Goal: Task Accomplishment & Management: Manage account settings

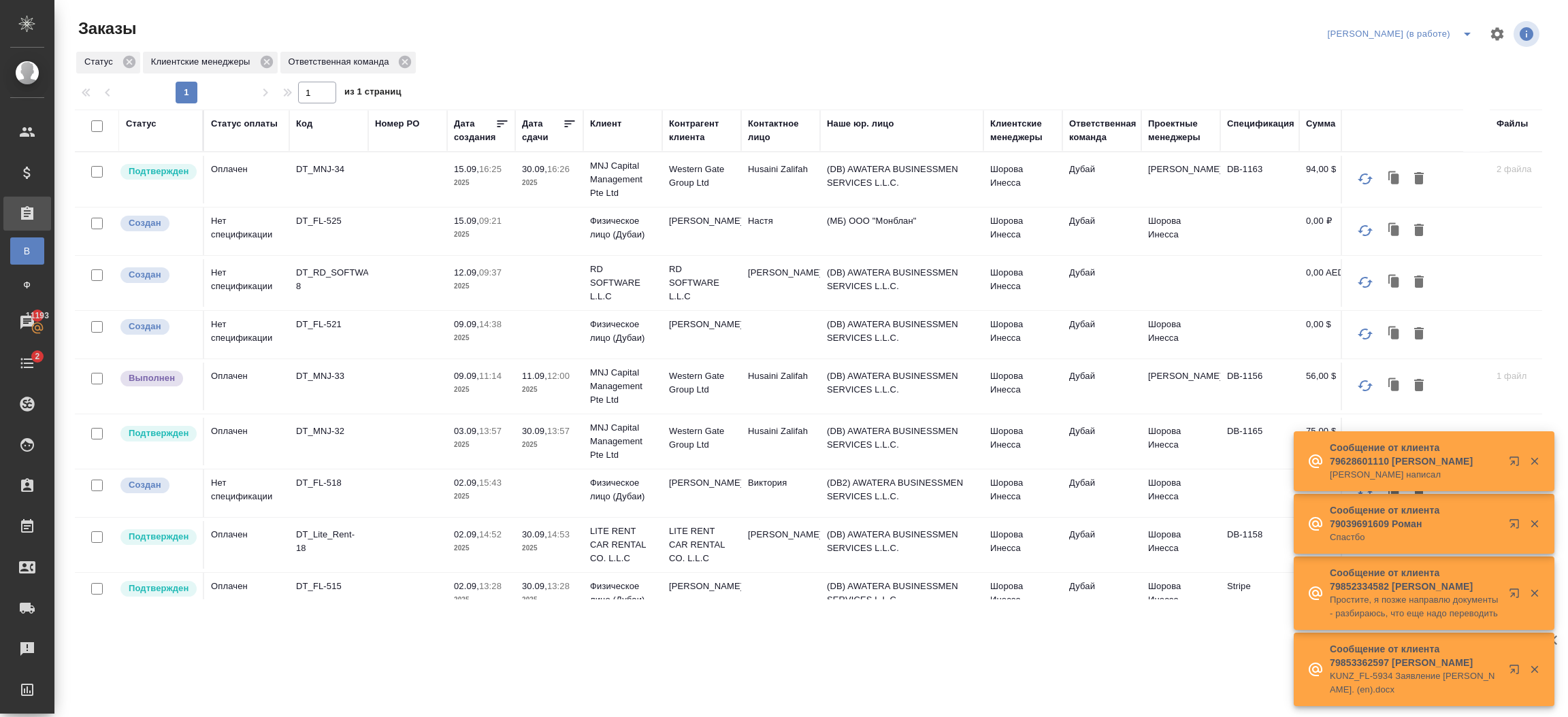
click at [932, 437] on td "(DB) AWATERA BUSINESSMEN SERVICES L.L.C." at bounding box center [902, 442] width 164 height 48
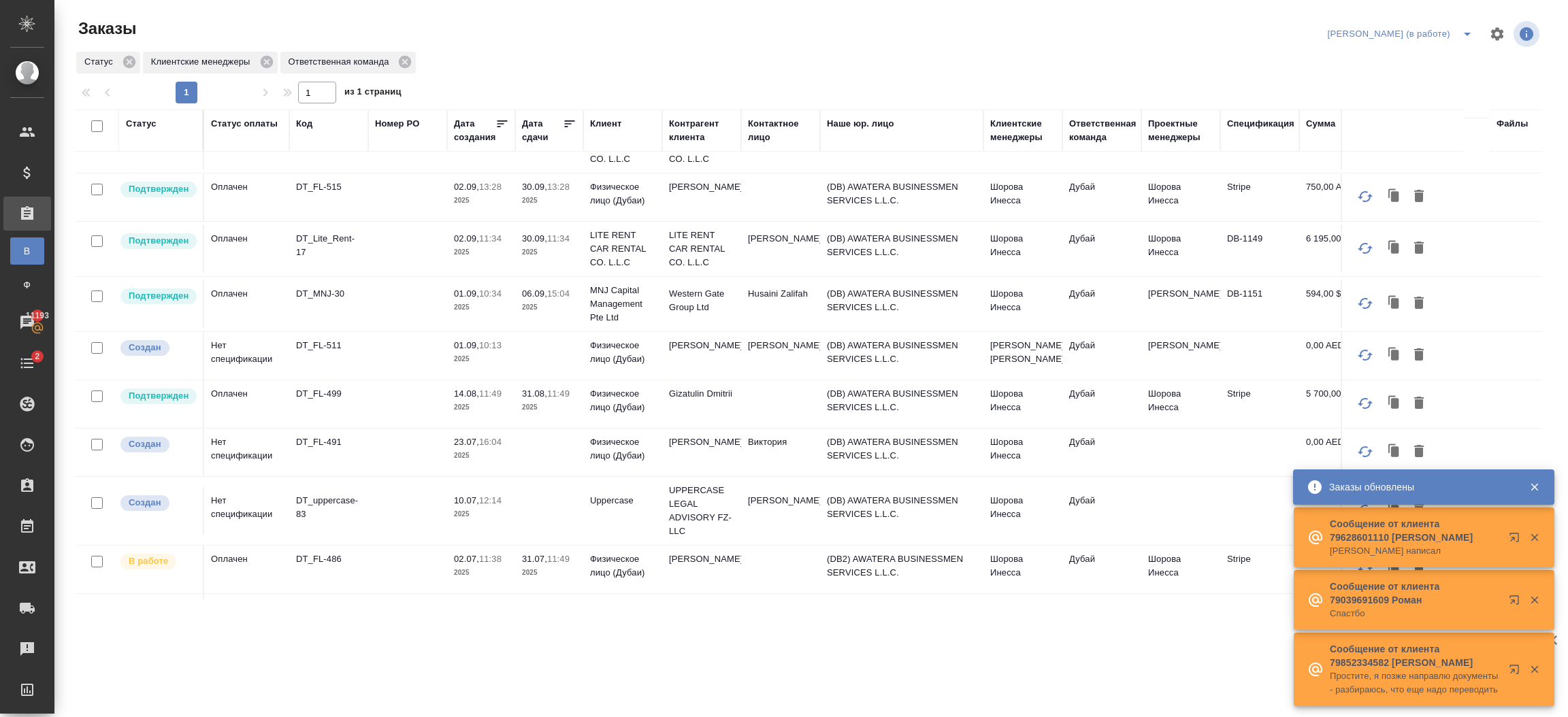
scroll to position [412, 0]
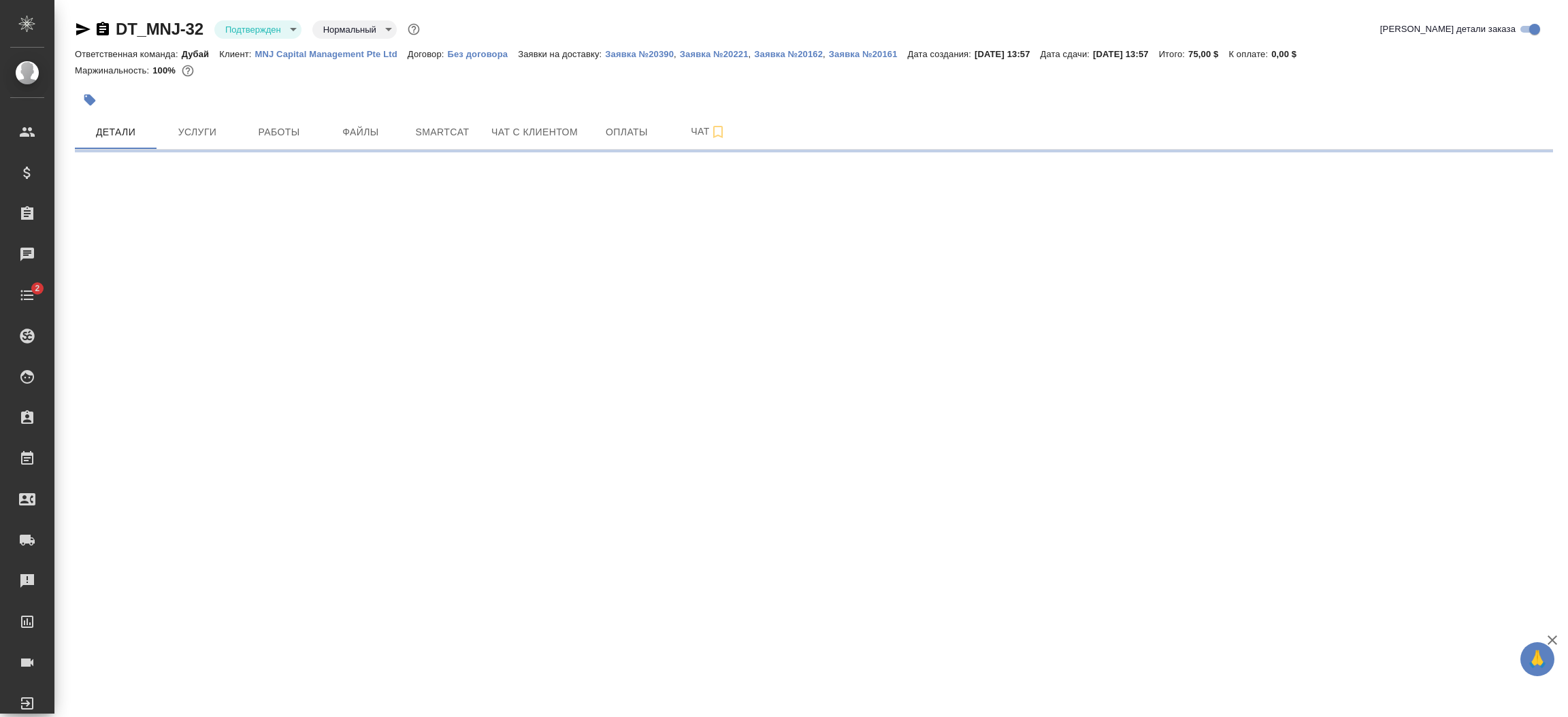
select select "RU"
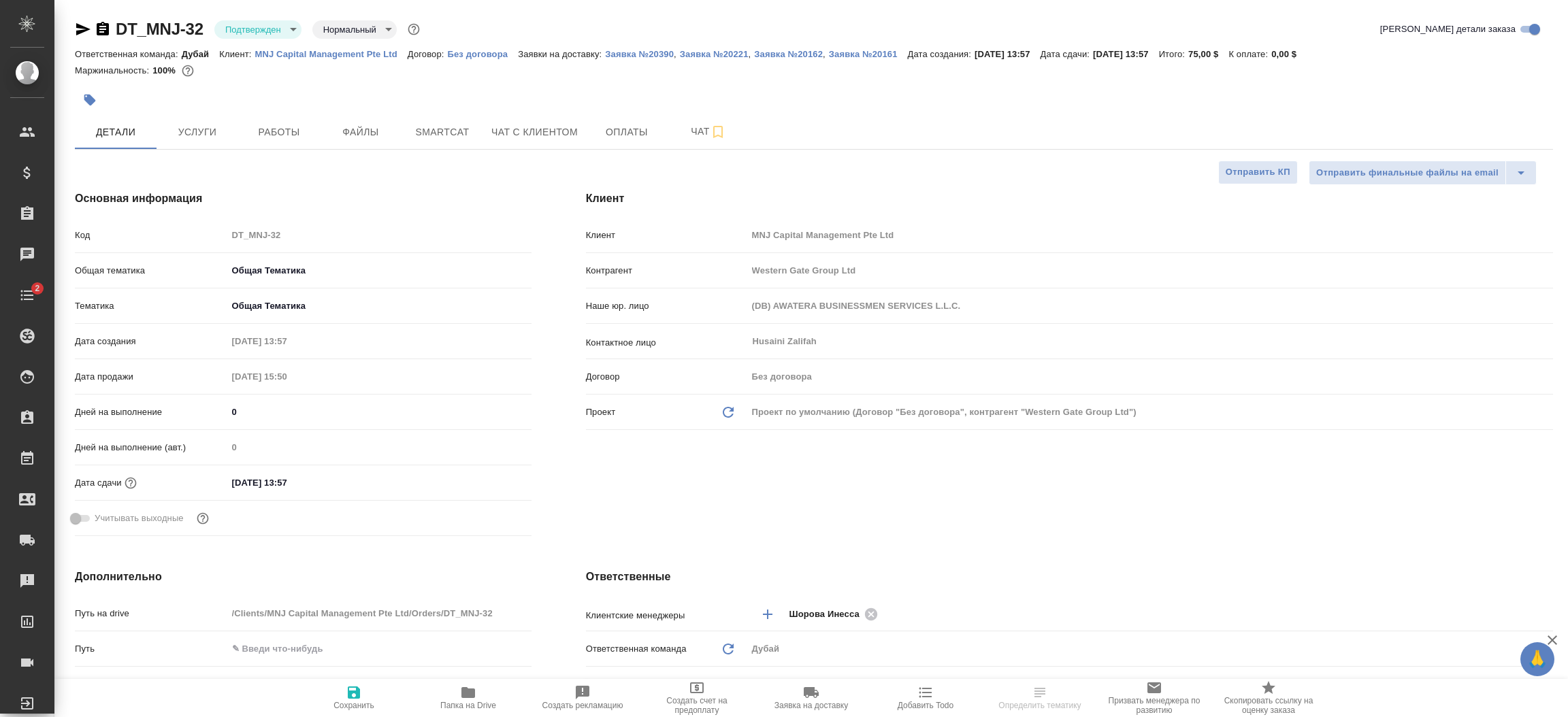
type textarea "x"
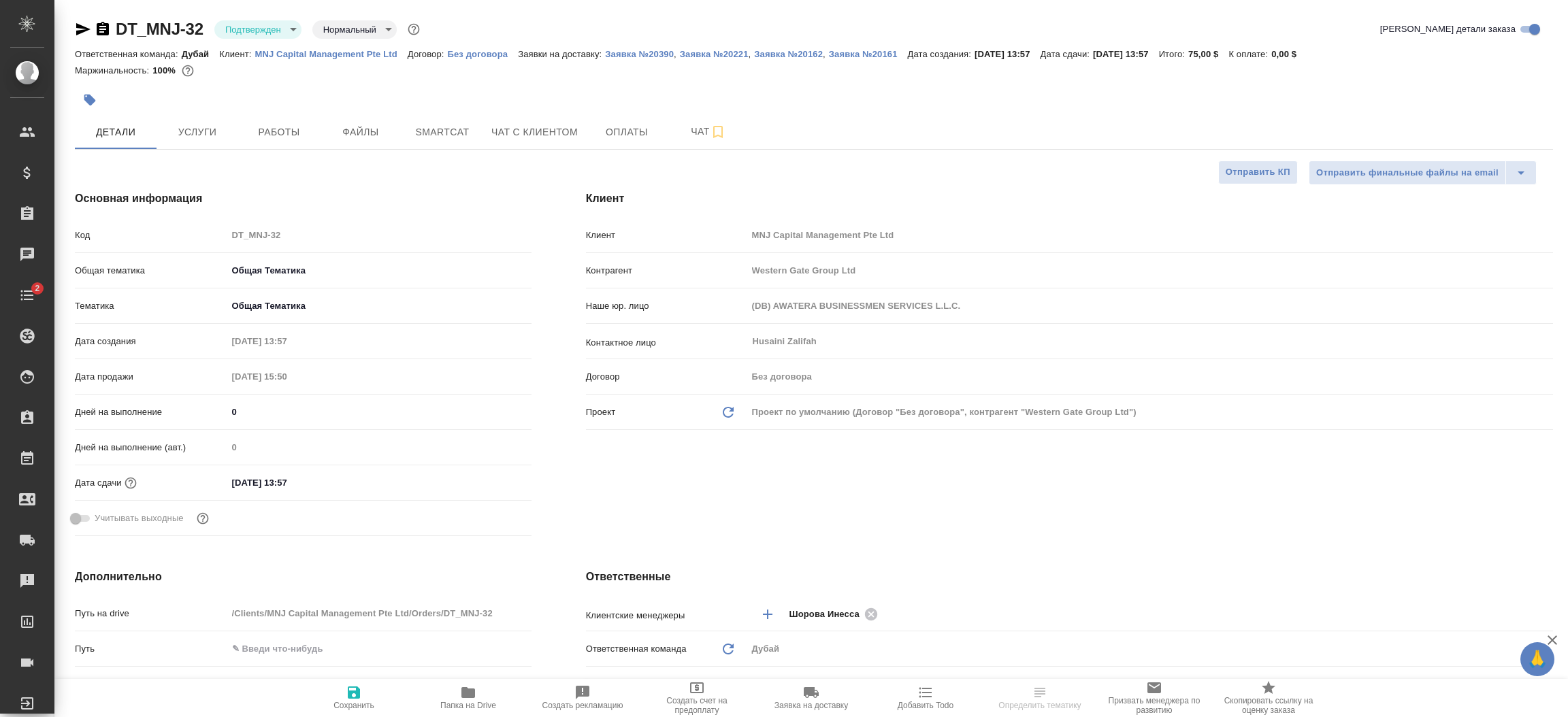
type textarea "x"
click at [577, 500] on div "Клиент Клиент MNJ Capital Management Pte Ltd Контрагент Western Gate Group Ltd …" at bounding box center [1070, 366] width 1021 height 406
type textarea "x"
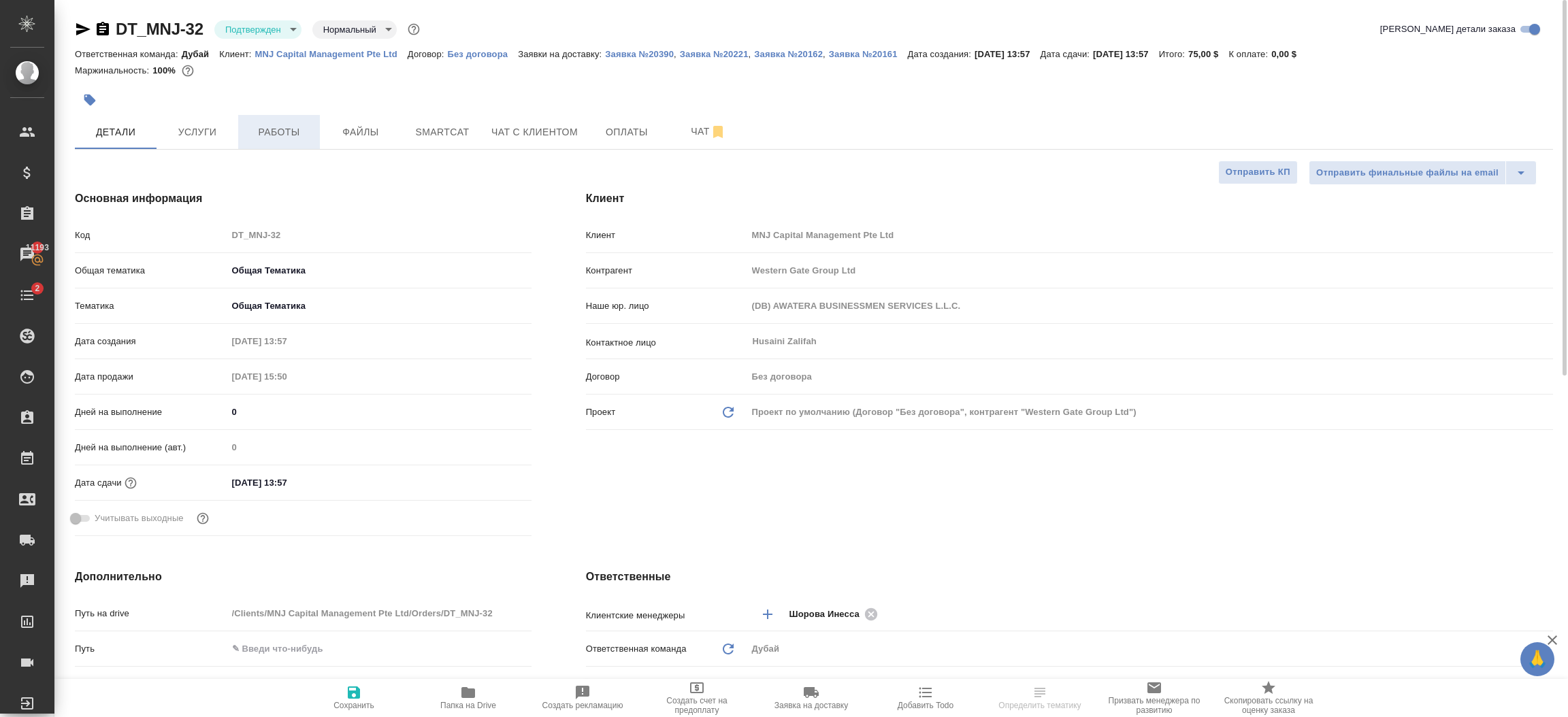
click at [270, 117] on button "Работы" at bounding box center [279, 132] width 82 height 34
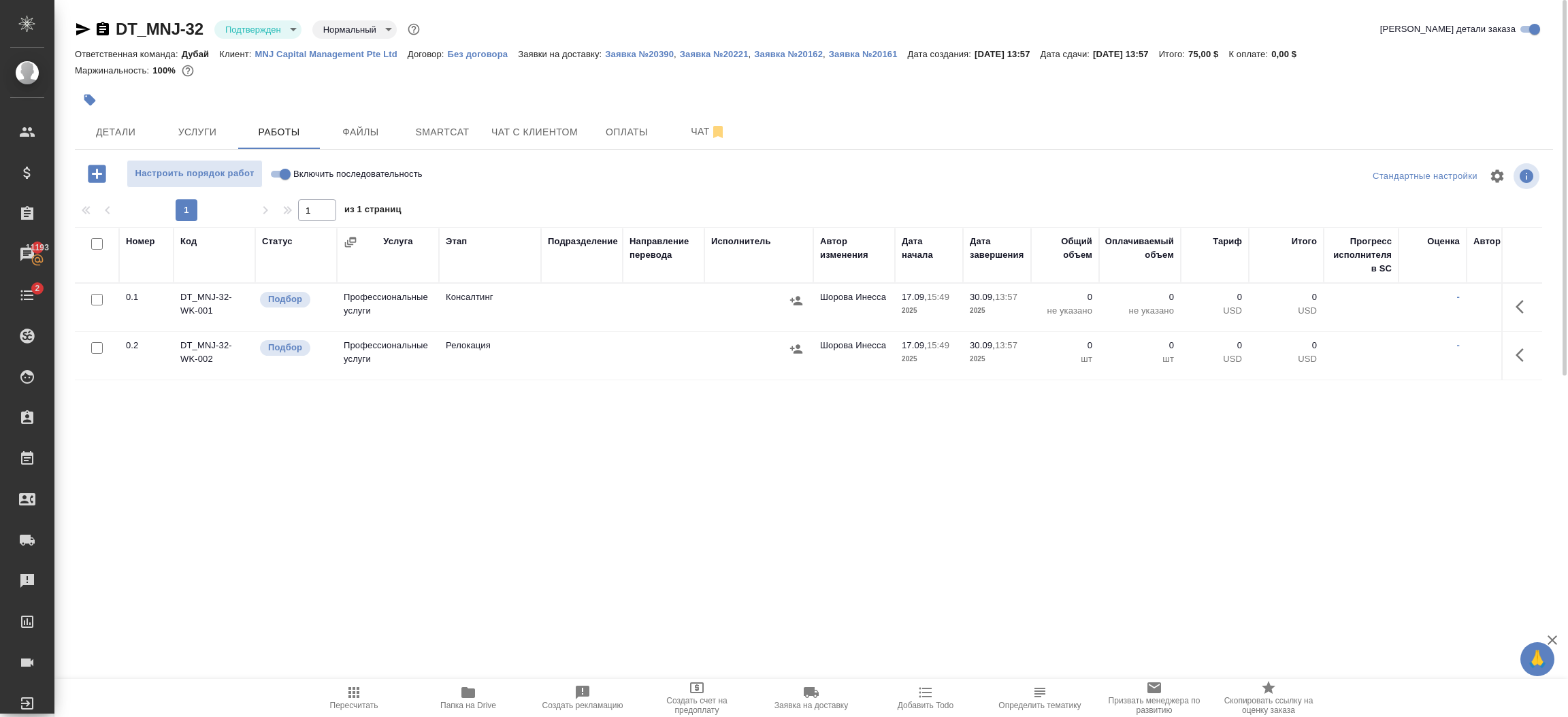
click at [93, 346] on input "checkbox" at bounding box center [97, 348] width 12 height 12
checkbox input "true"
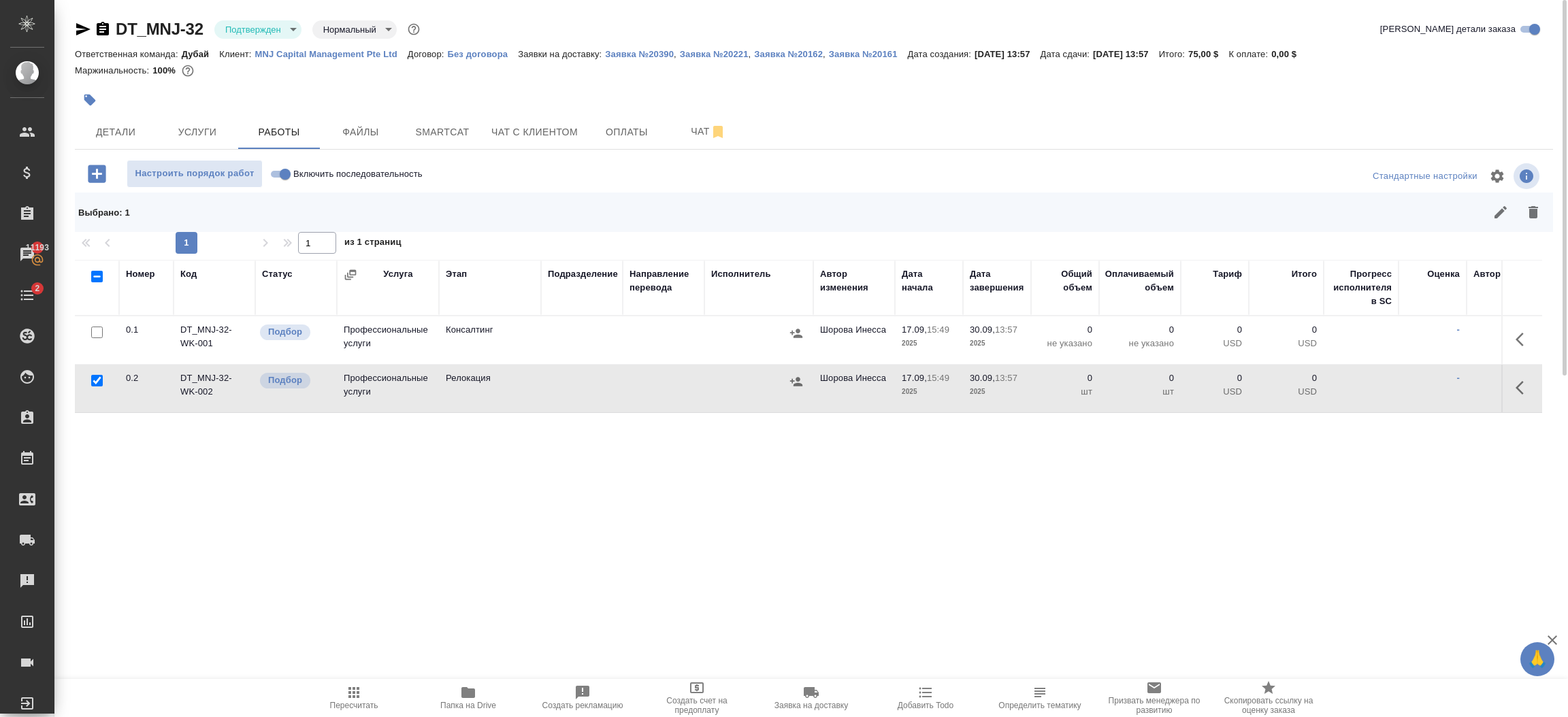
click at [81, 29] on icon "button" at bounding box center [83, 29] width 16 height 16
click at [101, 331] on input "checkbox" at bounding box center [97, 332] width 12 height 12
checkbox input "true"
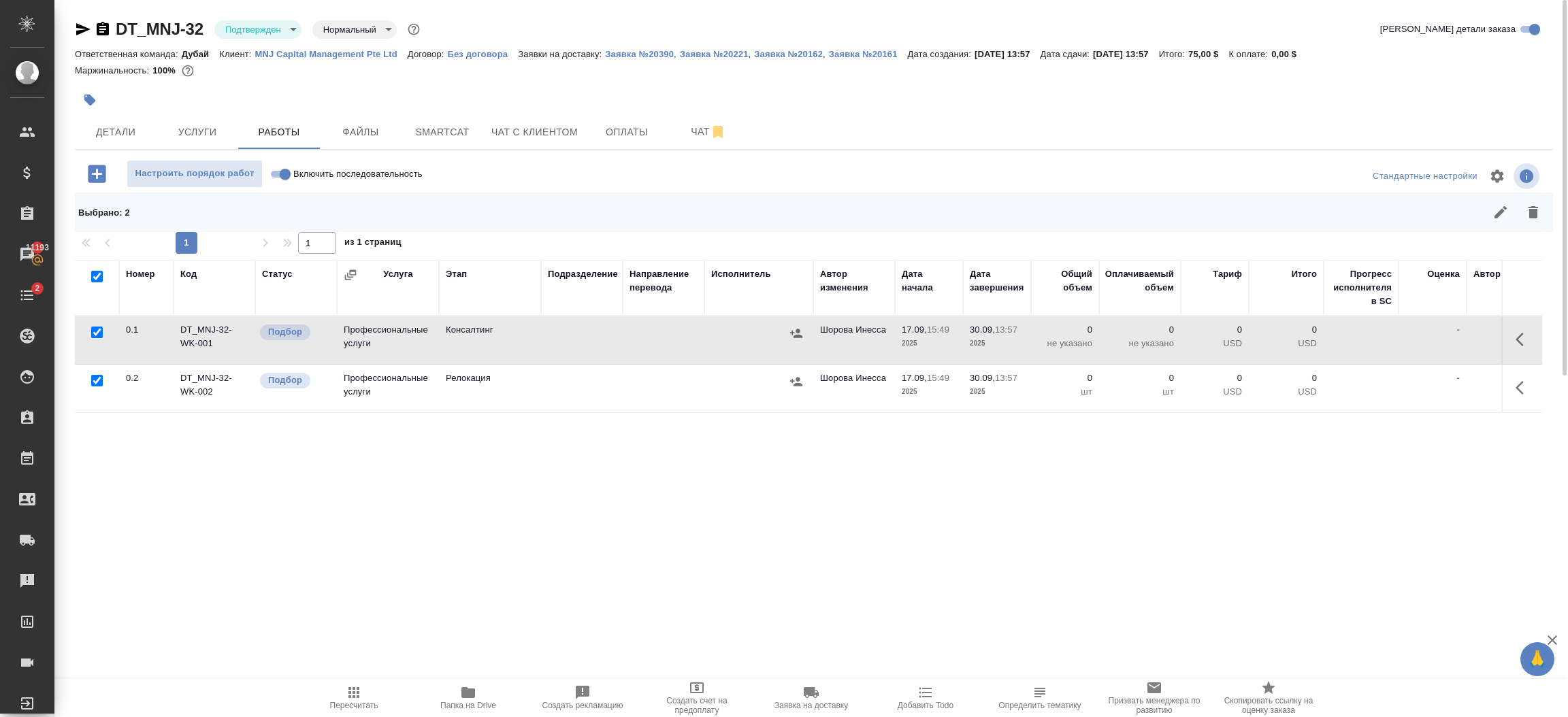
click at [1530, 204] on icon "button" at bounding box center [1533, 212] width 16 height 16
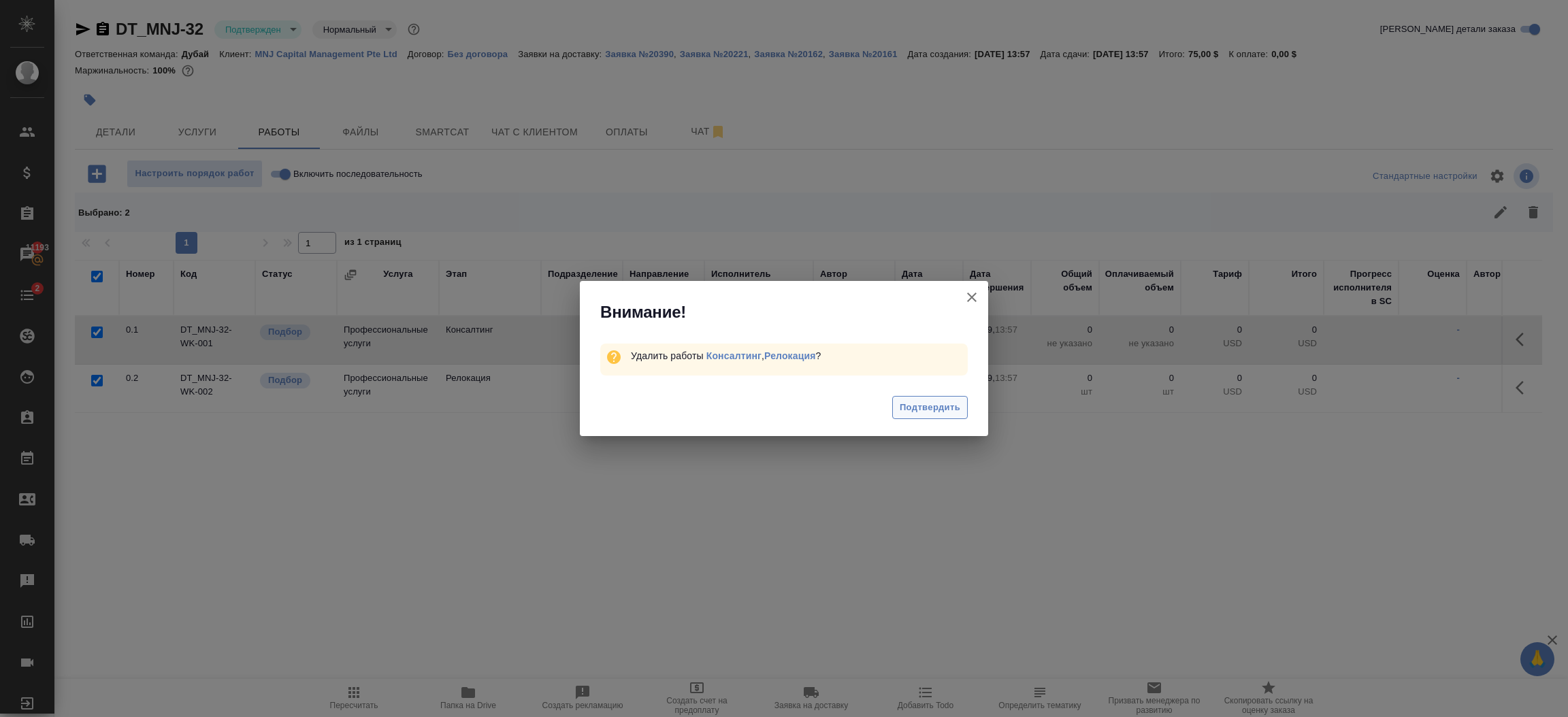
click at [925, 414] on span "Подтвердить" at bounding box center [930, 408] width 61 height 16
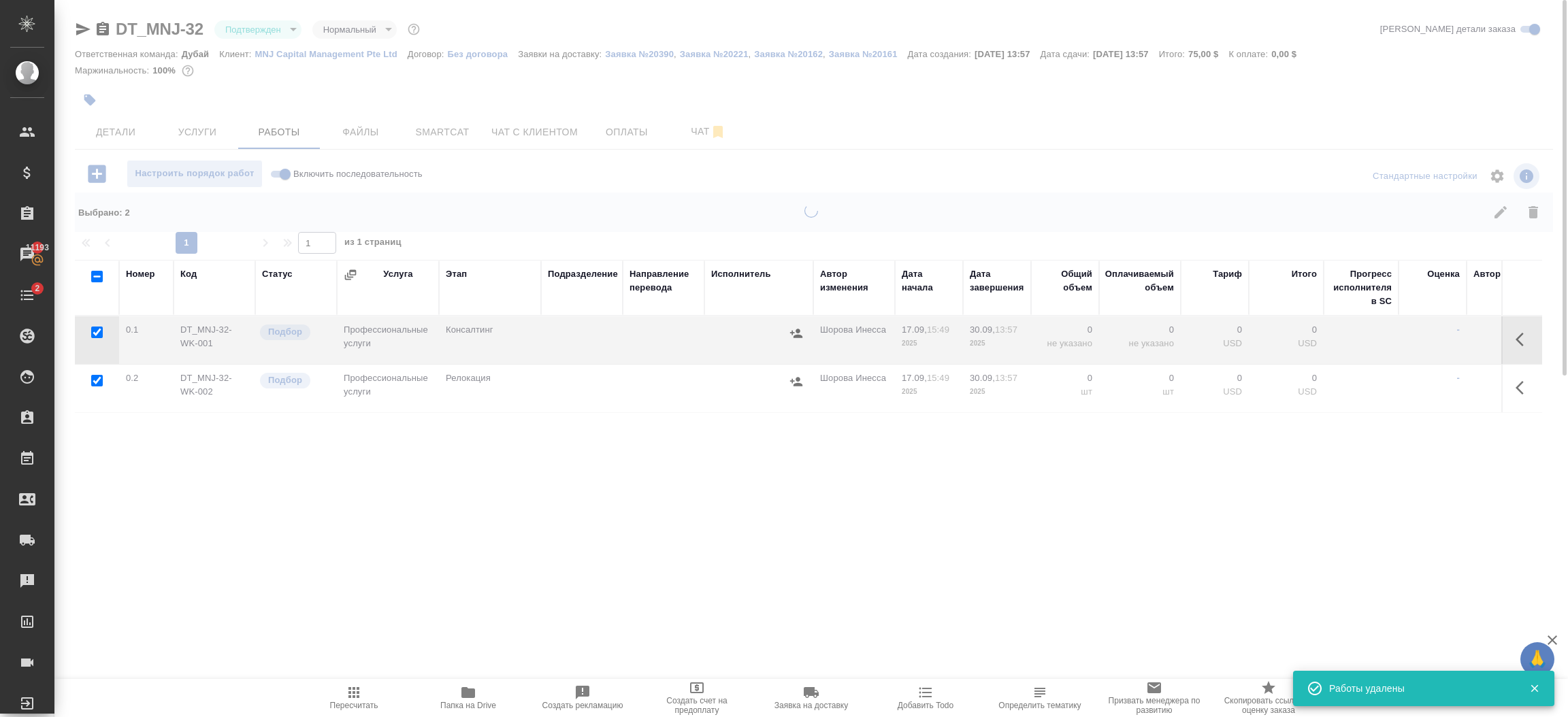
checkbox input "false"
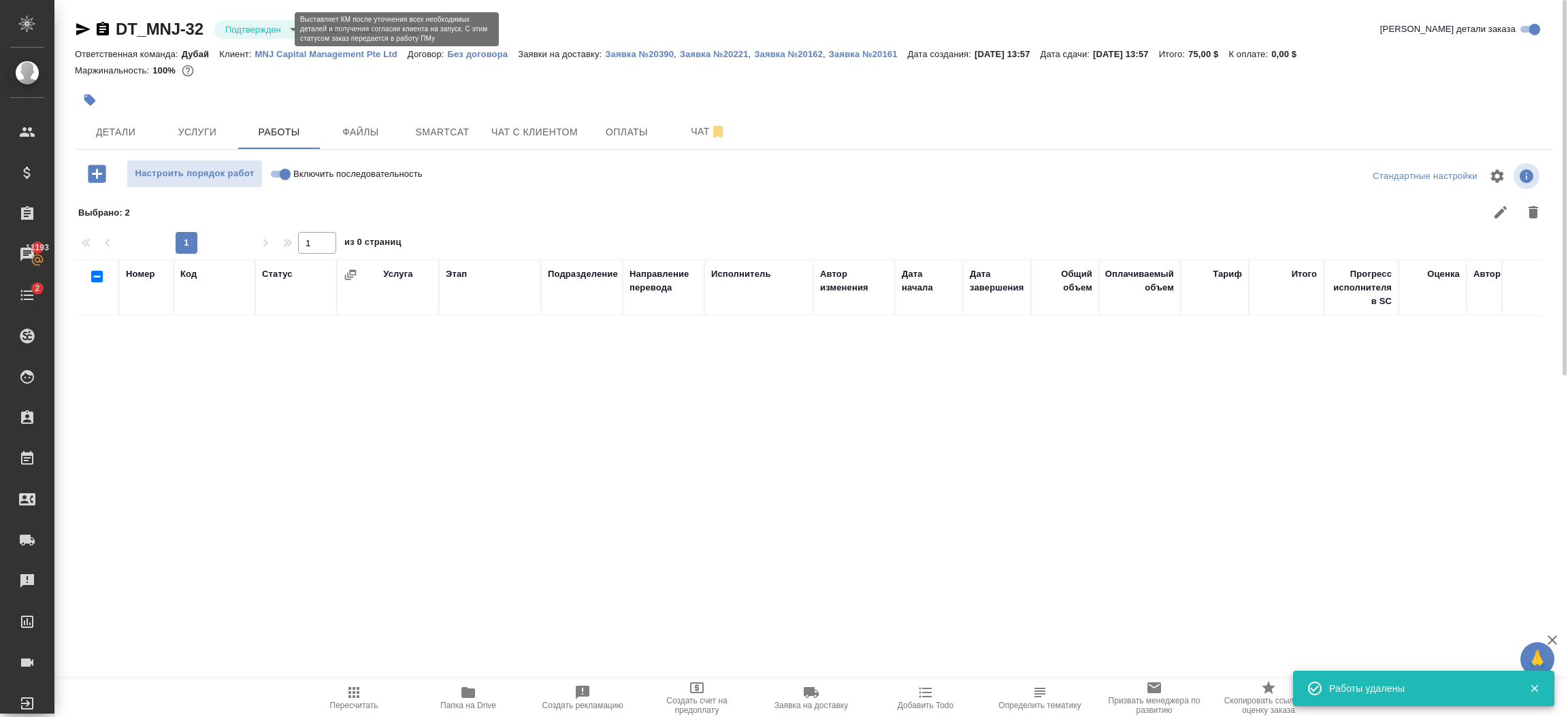
click at [258, 31] on body "🙏 .cls-1 fill:#fff; AWATERA Шорова Инесса i.shorova_kiev Клиенты Спецификации З…" at bounding box center [784, 358] width 1568 height 717
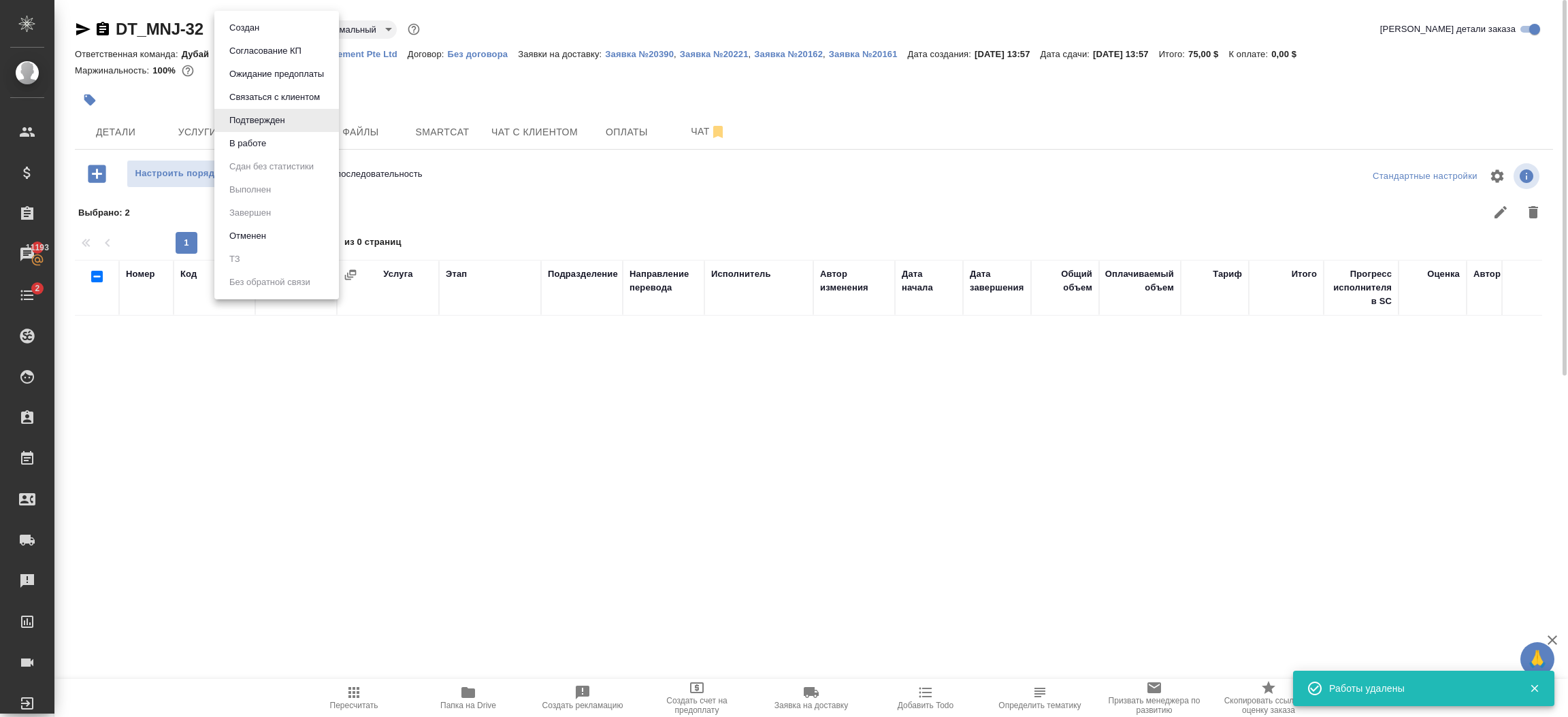
click at [271, 142] on li "В работе" at bounding box center [276, 144] width 125 height 23
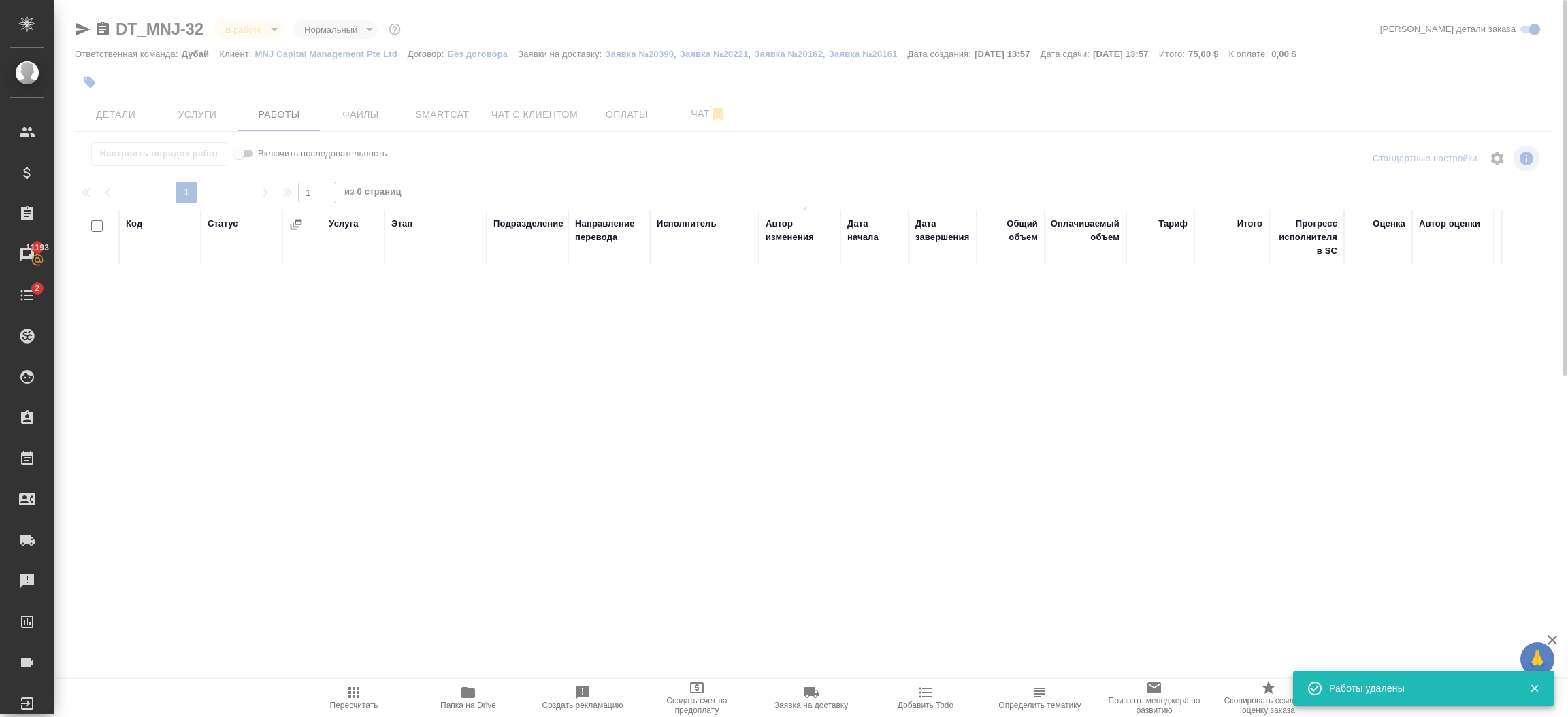
click at [270, 29] on div at bounding box center [811, 275] width 1513 height 551
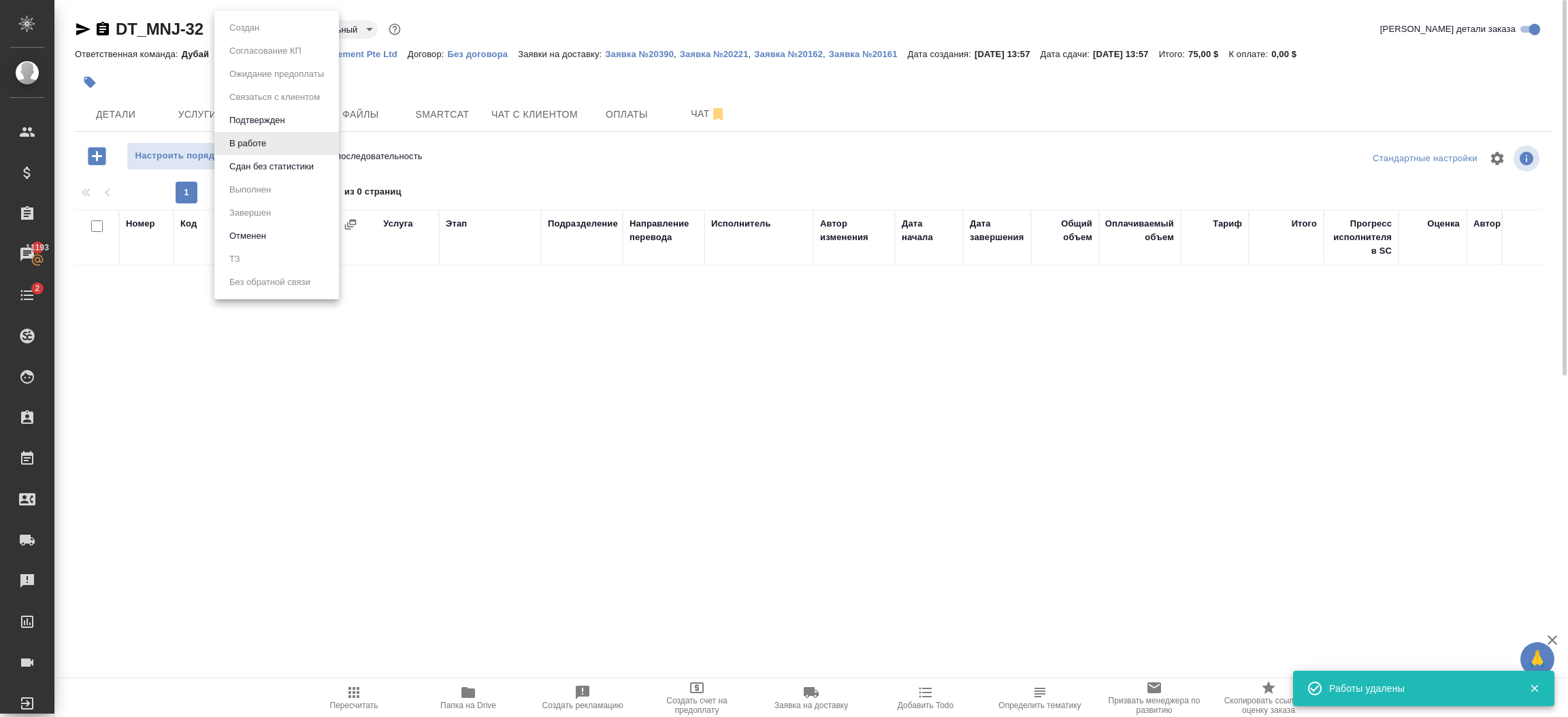
click at [254, 31] on body "🙏 .cls-1 fill:#fff; AWATERA Шорова Инесса i.shorova_kiev Клиенты Спецификации З…" at bounding box center [784, 358] width 1568 height 717
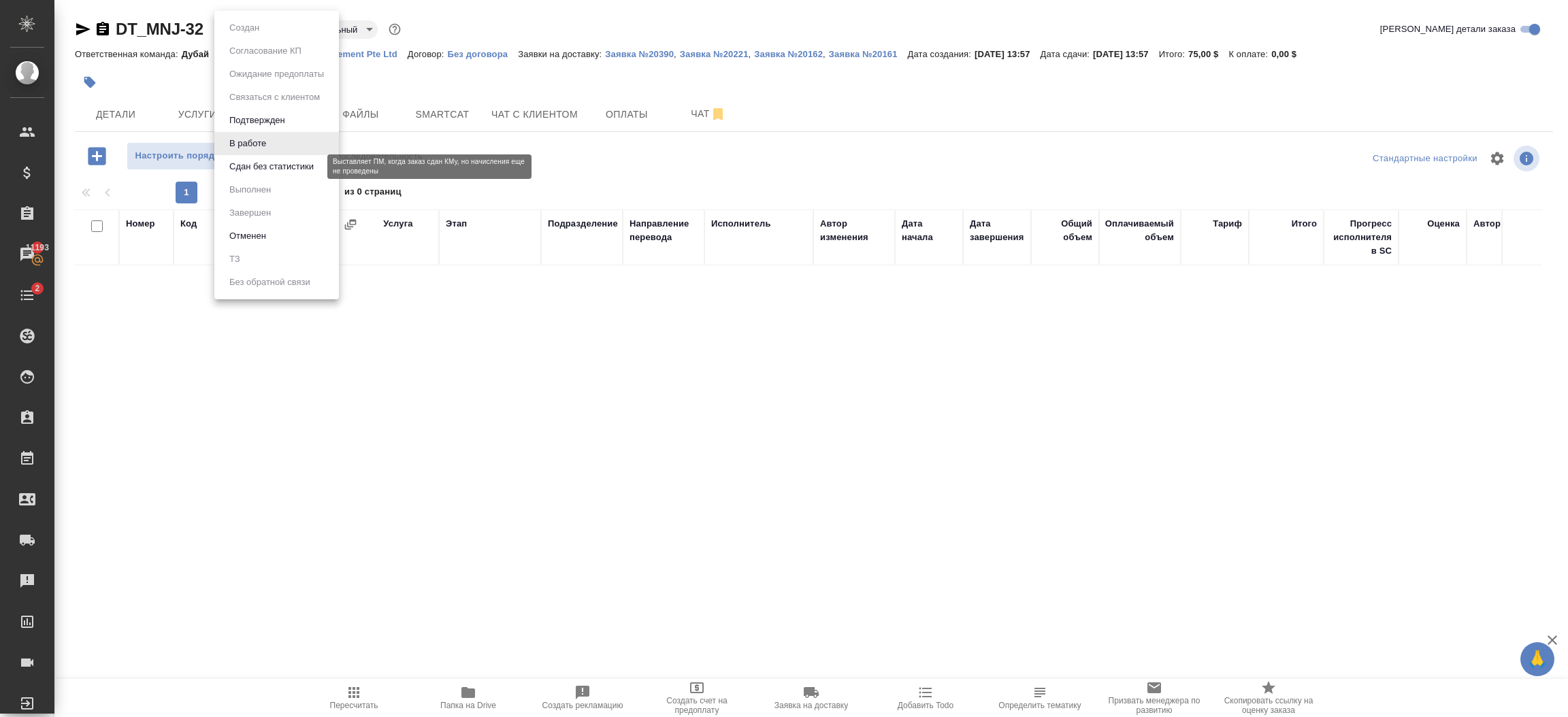
click at [251, 171] on button "Сдан без статистики" at bounding box center [271, 167] width 93 height 15
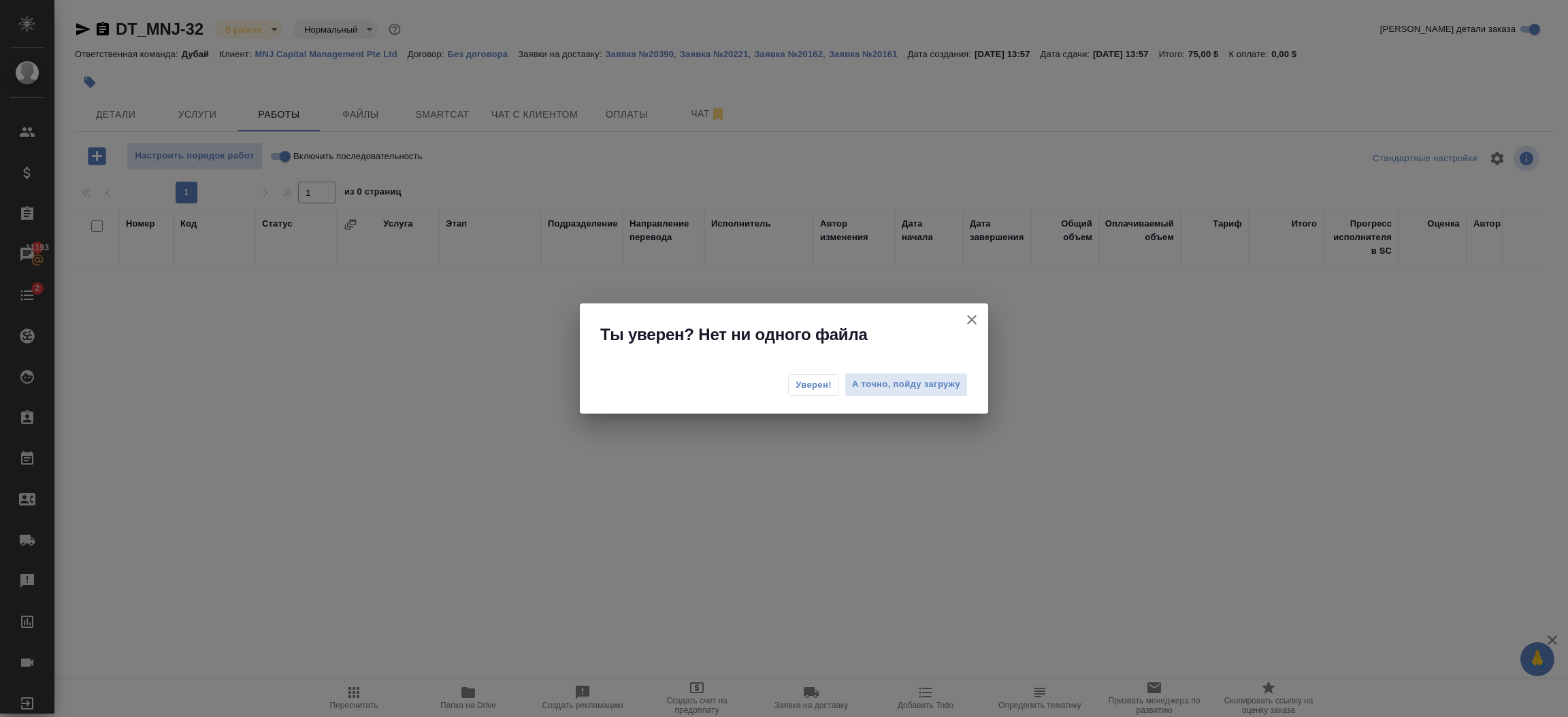
click at [801, 382] on span "Уверен!" at bounding box center [813, 385] width 36 height 14
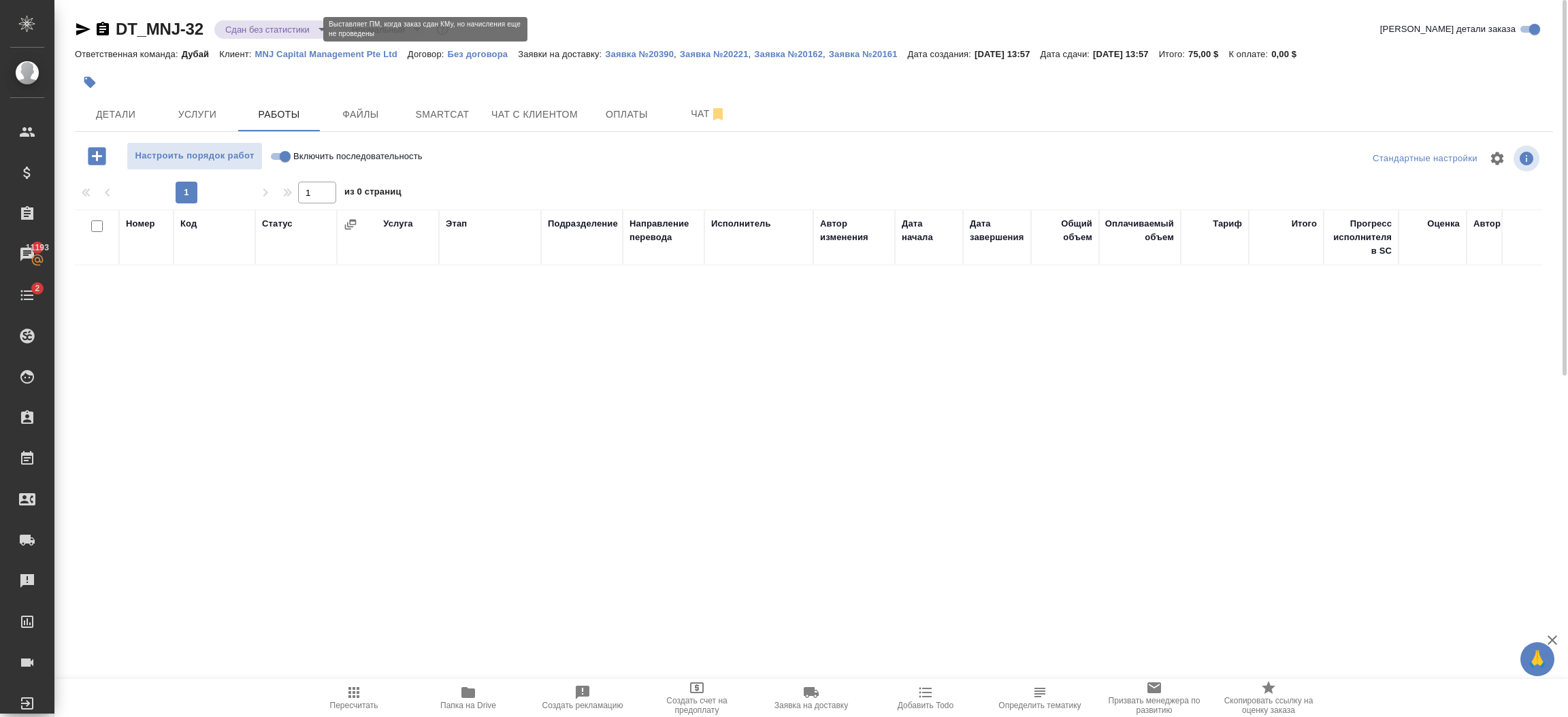
click at [280, 31] on body "🙏 .cls-1 fill:#fff; AWATERA Шорова Инесса i.shorova_kiev Клиенты Спецификации З…" at bounding box center [784, 358] width 1568 height 717
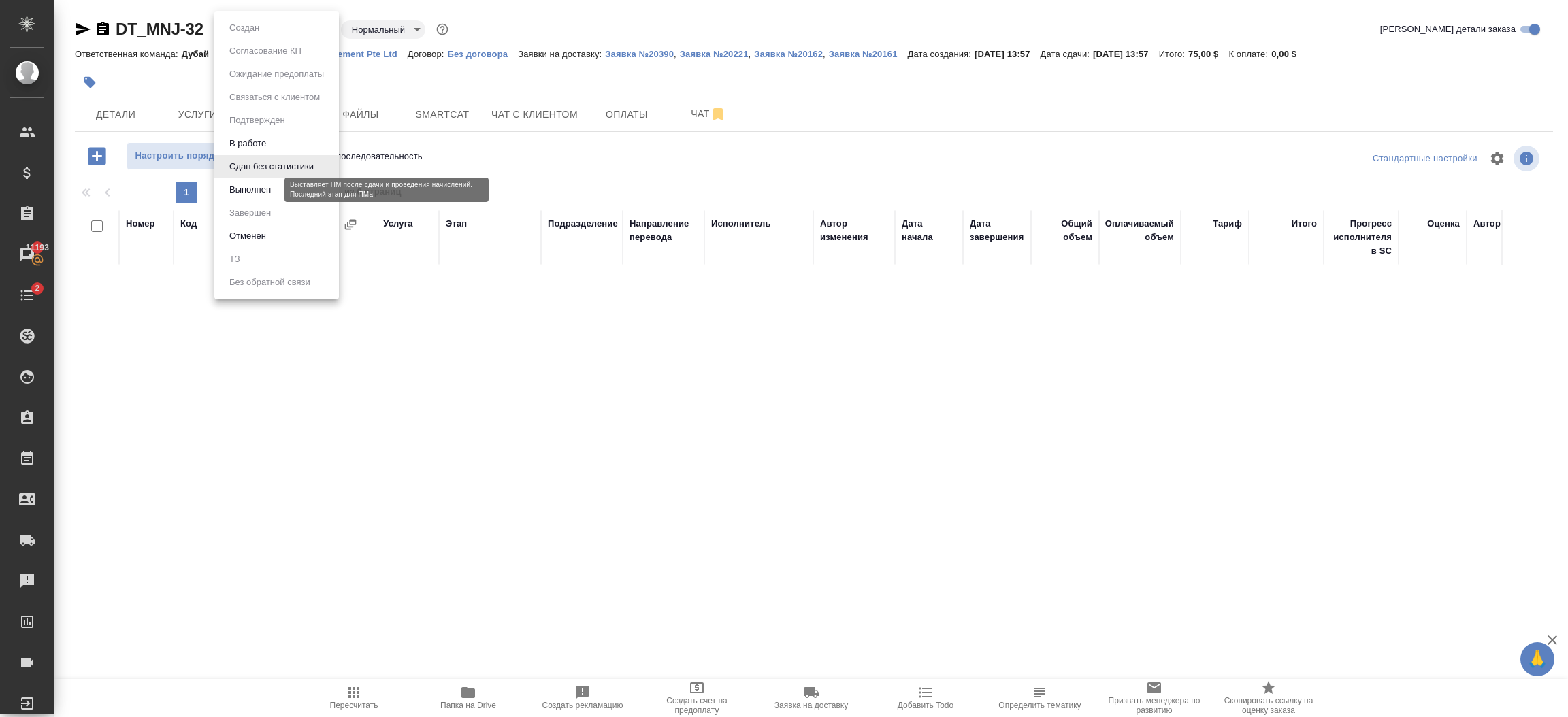
click at [267, 191] on button "Выполнен" at bounding box center [250, 190] width 50 height 15
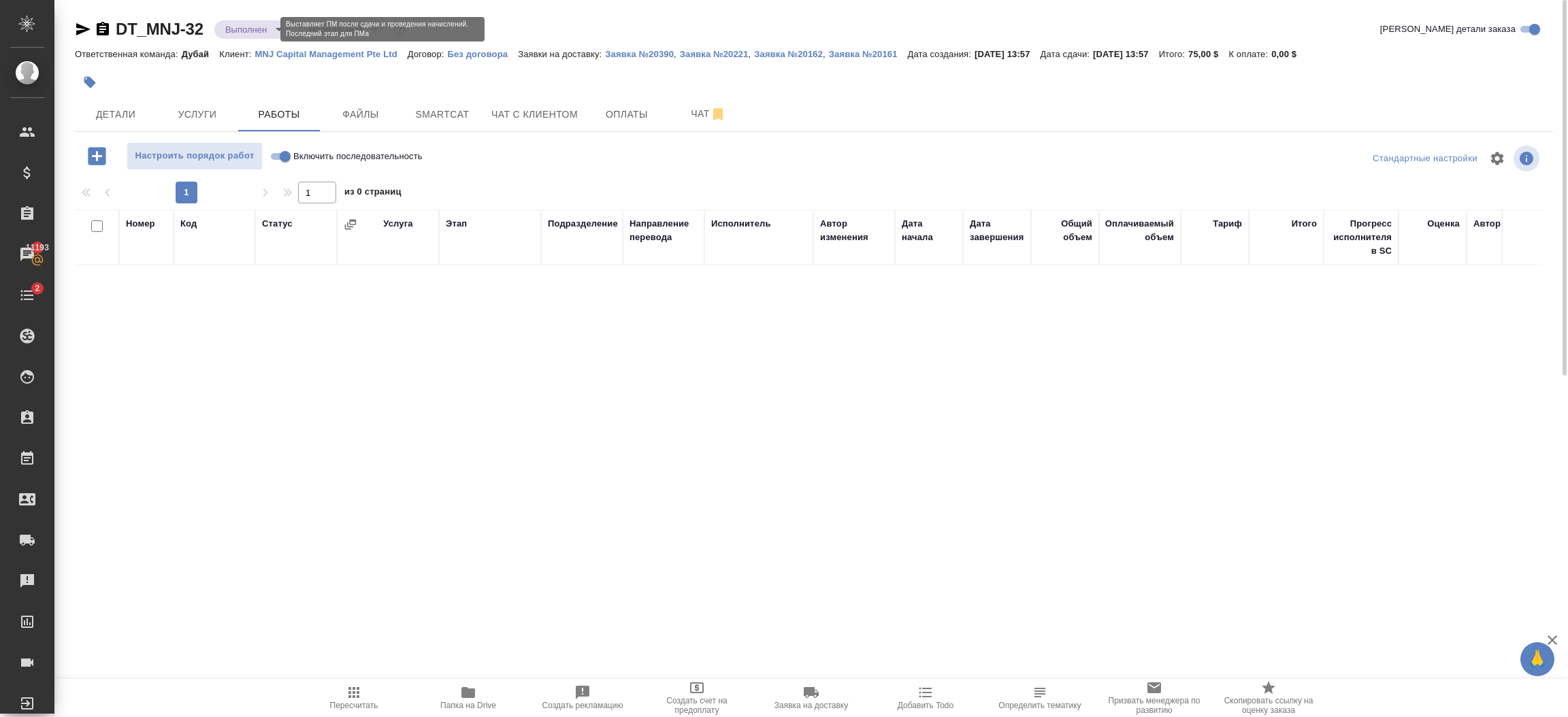
click at [258, 31] on body "🙏 .cls-1 fill:#fff; AWATERA Шорова Инесса i.shorova_kiev Клиенты Спецификации З…" at bounding box center [784, 358] width 1568 height 717
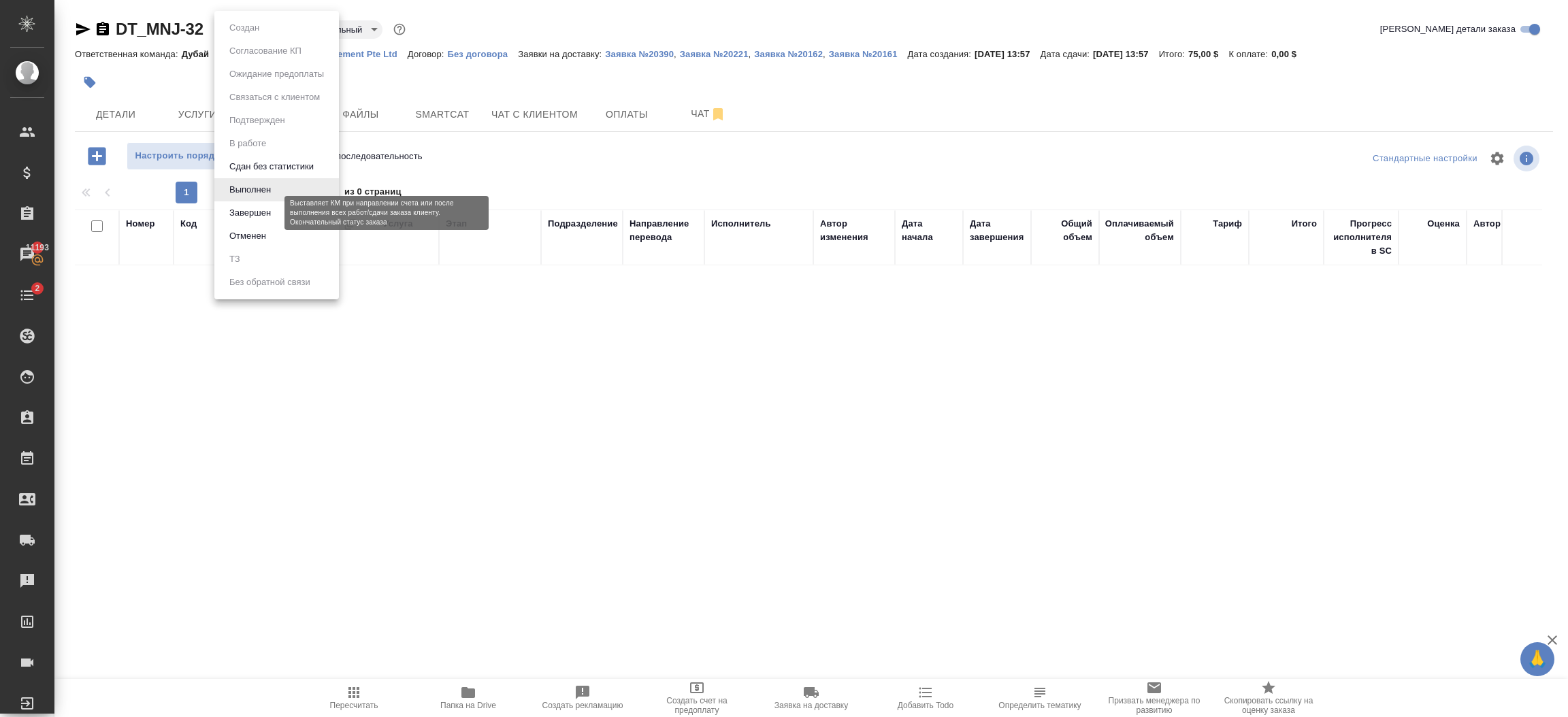
click at [270, 214] on button "Завершен" at bounding box center [250, 213] width 50 height 15
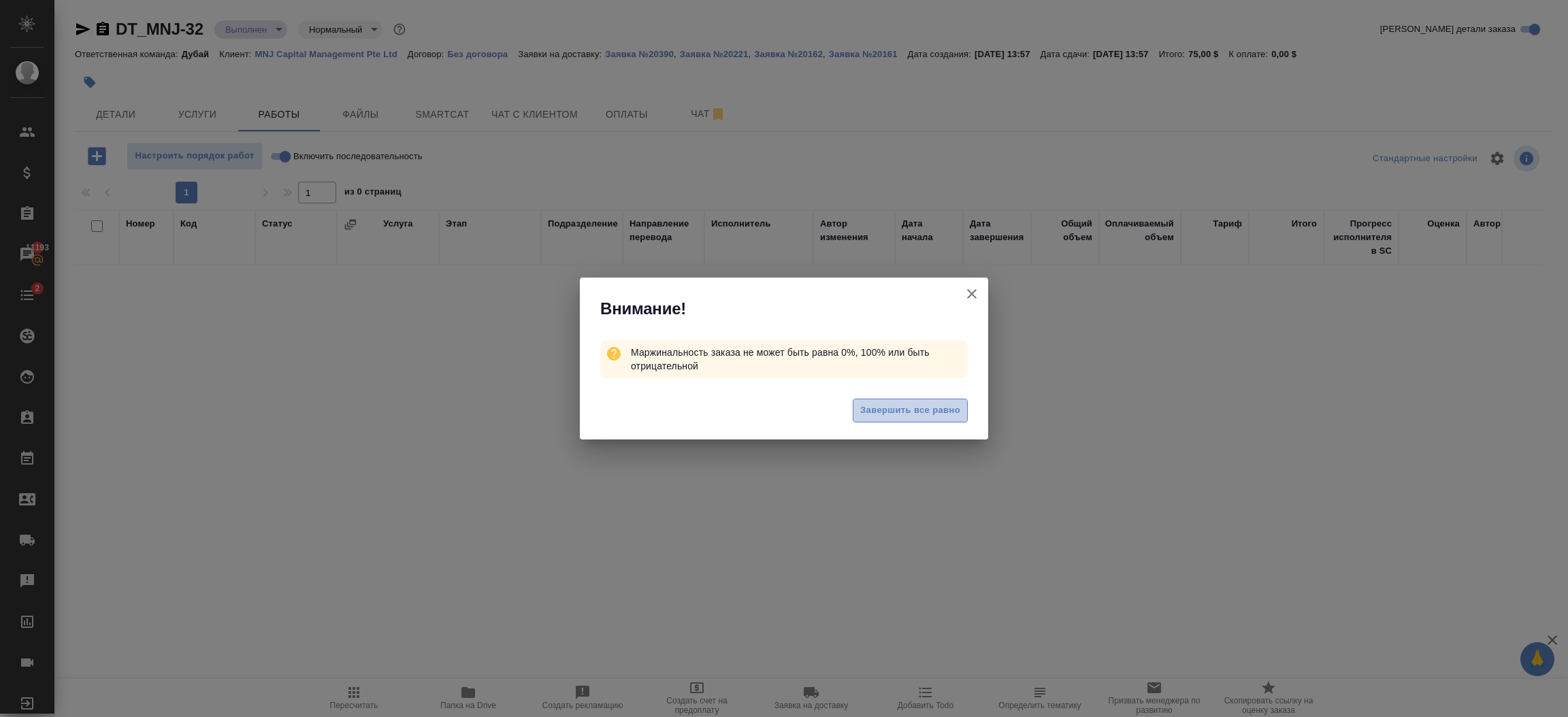
click at [906, 410] on span "Завершить все равно" at bounding box center [910, 410] width 100 height 16
